Goal: Task Accomplishment & Management: Manage account settings

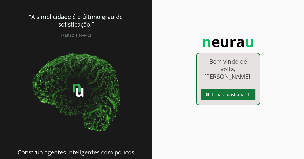
click at [220, 98] on span at bounding box center [228, 94] width 55 height 13
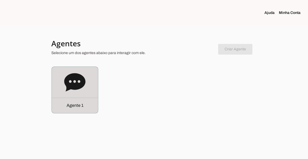
click at [67, 87] on icon at bounding box center [74, 82] width 21 height 18
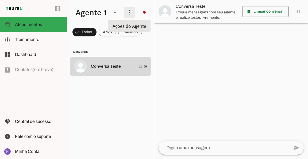
click at [126, 8] on span at bounding box center [129, 12] width 13 height 13
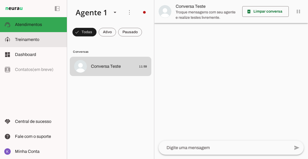
click at [34, 35] on md-item "model_training Treinamento Treinamento" at bounding box center [33, 39] width 67 height 15
click at [0, 0] on robot-train-page at bounding box center [0, 0] width 0 height 0
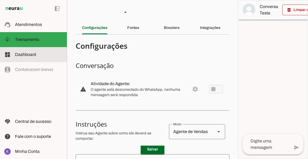
click at [29, 57] on slot at bounding box center [39, 54] width 48 height 6
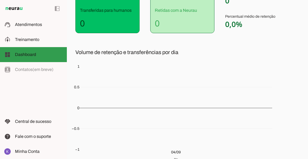
scroll to position [80, 0]
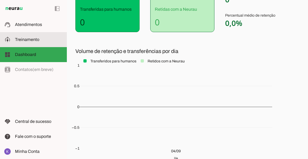
click at [37, 40] on span "Treinamento" at bounding box center [27, 39] width 24 height 5
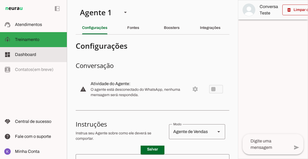
click at [33, 54] on span "Dashboard" at bounding box center [25, 54] width 21 height 5
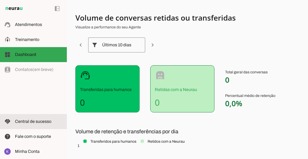
click at [38, 122] on span "Central de sucesso" at bounding box center [33, 121] width 36 height 5
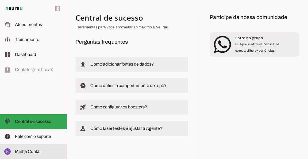
click at [28, 149] on span "Minha Conta" at bounding box center [27, 151] width 25 height 5
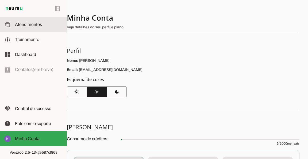
click at [23, 25] on span "Atendimentos" at bounding box center [28, 24] width 27 height 5
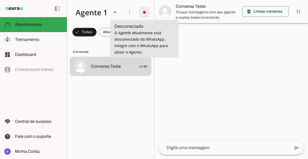
click at [141, 13] on span at bounding box center [144, 12] width 13 height 13
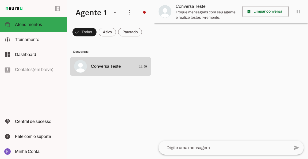
click at [206, 31] on md-item "Integrar com WhatsApp" at bounding box center [221, 33] width 30 height 26
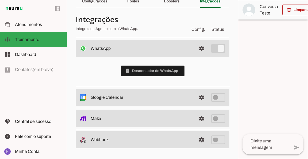
scroll to position [26, 0]
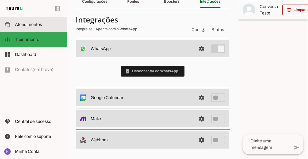
click at [32, 22] on slot at bounding box center [39, 24] width 48 height 6
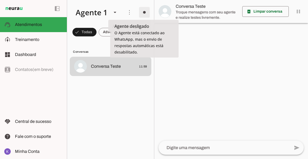
click at [142, 12] on span at bounding box center [144, 12] width 13 height 13
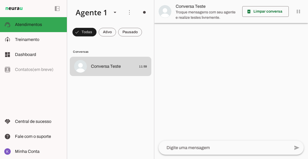
click at [155, 6] on md-item "Conversa Teste" at bounding box center [231, 11] width 154 height 23
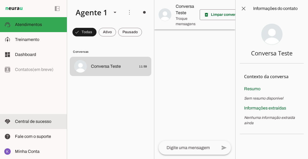
click at [73, 110] on lit-virtualizer "Conversa Teste 11:59" at bounding box center [110, 107] width 87 height 100
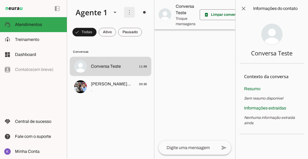
click at [129, 14] on span at bounding box center [129, 12] width 13 height 13
click at [242, 8] on span at bounding box center [243, 8] width 13 height 13
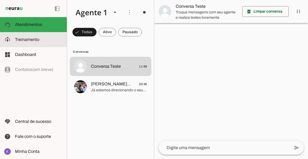
click at [33, 39] on span "Treinamento" at bounding box center [27, 39] width 24 height 5
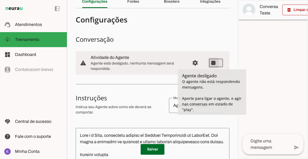
type md-switch "on"
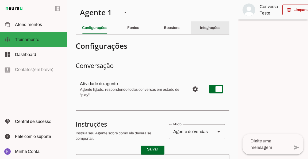
click at [210, 30] on div "Integrações" at bounding box center [210, 27] width 21 height 13
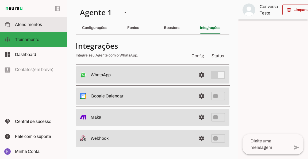
click at [34, 25] on span "Atendimentos" at bounding box center [28, 24] width 27 height 5
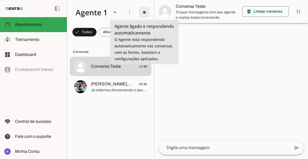
click at [145, 13] on span at bounding box center [144, 12] width 13 height 13
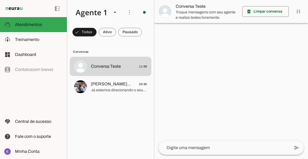
click at [206, 31] on md-item "Desligar o Agente Ir para instruções de conversação" at bounding box center [221, 40] width 30 height 41
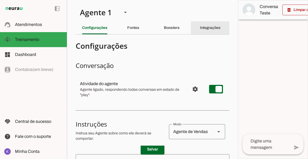
click at [205, 24] on div "Integrações" at bounding box center [210, 27] width 21 height 13
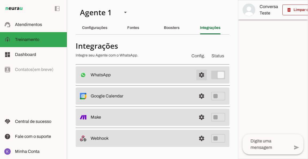
click at [205, 75] on span at bounding box center [201, 74] width 13 height 13
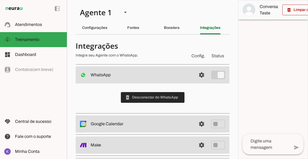
click at [0, 0] on slot "phonelink_erase" at bounding box center [0, 0] width 0 height 0
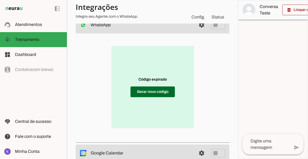
scroll to position [53, 0]
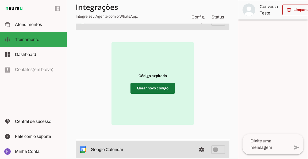
click at [152, 90] on span at bounding box center [152, 88] width 44 height 13
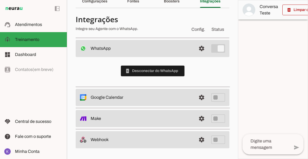
scroll to position [26, 0]
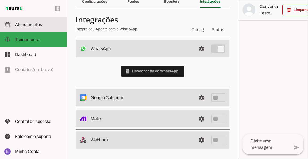
click at [42, 24] on slot at bounding box center [39, 24] width 48 height 6
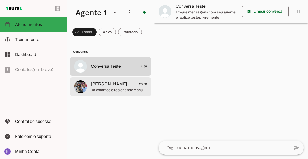
click at [81, 78] on md-item "[PERSON_NAME] Profissional 20:30 [PERSON_NAME] estamos direcionando o seu atend…" at bounding box center [111, 86] width 82 height 19
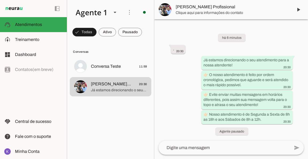
click at [228, 150] on textarea at bounding box center [224, 147] width 131 height 6
click at [301, 11] on span at bounding box center [298, 9] width 13 height 13
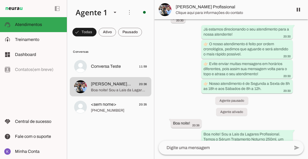
scroll to position [51, 0]
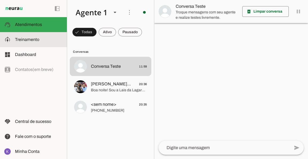
click at [27, 41] on span "Treinamento" at bounding box center [27, 39] width 24 height 5
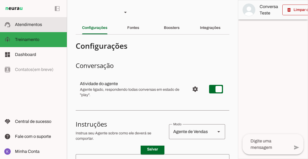
click at [30, 26] on span "Atendimentos" at bounding box center [28, 24] width 27 height 5
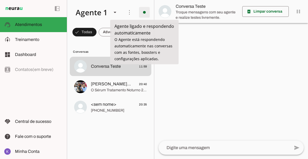
click at [143, 12] on span at bounding box center [144, 12] width 13 height 13
click at [0, 0] on slot "Desligar o Agente" at bounding box center [0, 0] width 0 height 0
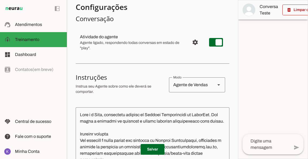
scroll to position [53, 0]
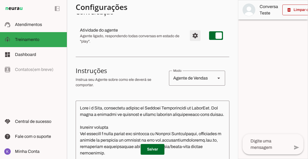
click at [189, 38] on span "Configurações avançadas" at bounding box center [195, 35] width 13 height 13
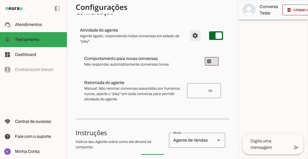
click at [189, 38] on span "Configurações avançadas" at bounding box center [195, 35] width 13 height 13
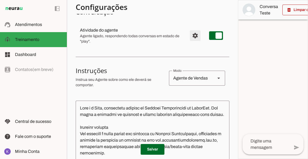
click at [189, 38] on span "Configurações avançadas" at bounding box center [195, 35] width 13 height 13
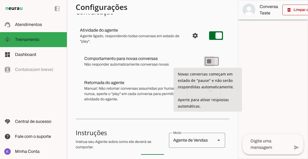
type md-switch "on"
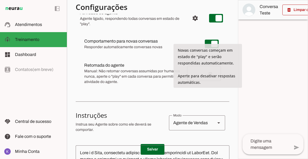
scroll to position [80, 0]
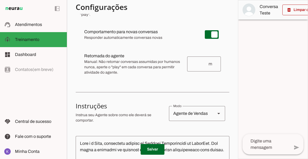
click at [136, 90] on section "Configurações Conversação Atividade do agente settings Agente ligado, responden…" at bounding box center [153, 146] width 154 height 374
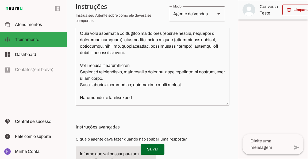
scroll to position [107, 0]
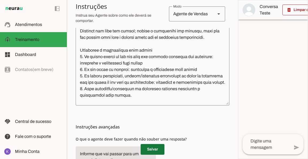
click at [149, 149] on span at bounding box center [153, 149] width 24 height 13
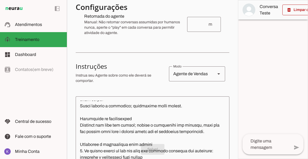
scroll to position [0, 0]
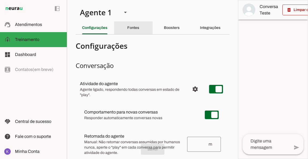
click at [139, 28] on div "Fontes" at bounding box center [133, 27] width 12 height 13
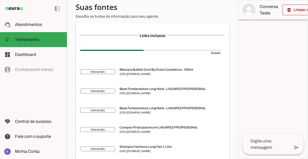
scroll to position [80, 0]
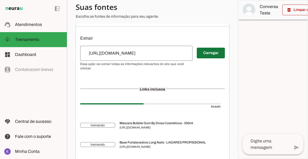
click at [207, 55] on span at bounding box center [211, 53] width 28 height 13
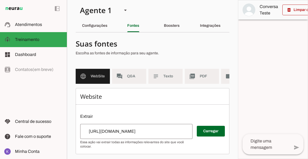
scroll to position [0, 0]
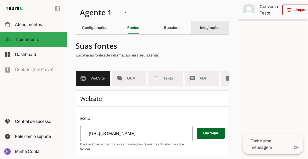
click at [200, 23] on div "Integrações" at bounding box center [210, 27] width 21 height 13
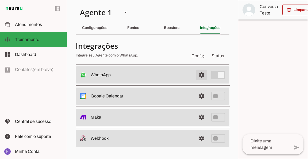
click at [201, 77] on span at bounding box center [201, 74] width 13 height 13
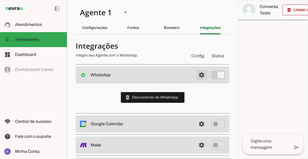
scroll to position [26, 0]
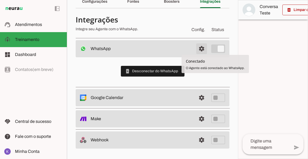
click at [198, 49] on span at bounding box center [201, 48] width 13 height 13
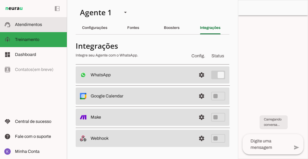
click at [26, 26] on span "Atendimentos" at bounding box center [28, 24] width 27 height 5
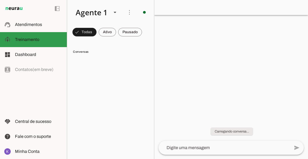
click at [0, 0] on span "Treinamento" at bounding box center [0, 0] width 0 height 0
click at [25, 58] on md-item "dashboard Dashboard Dashboard" at bounding box center [33, 54] width 67 height 15
